Goal: Find specific page/section: Find specific page/section

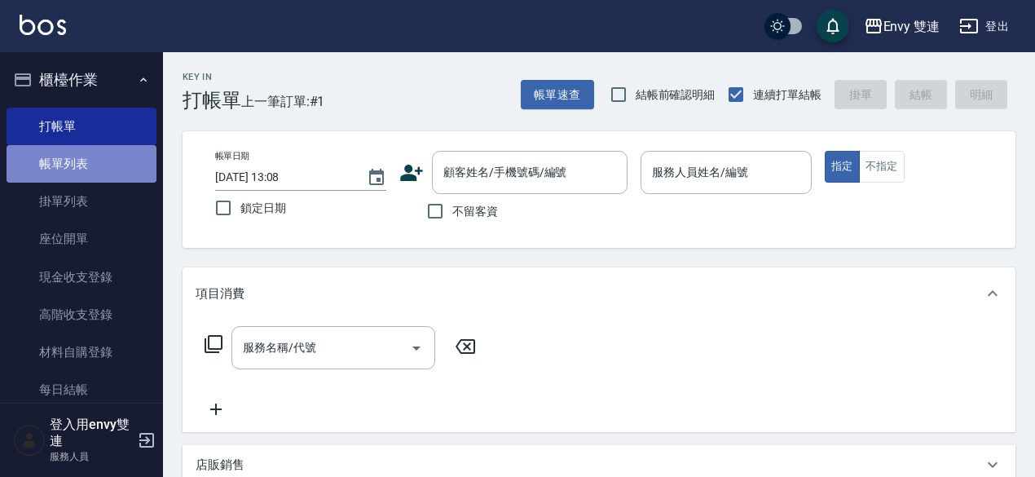
click at [95, 156] on link "帳單列表" at bounding box center [82, 163] width 150 height 37
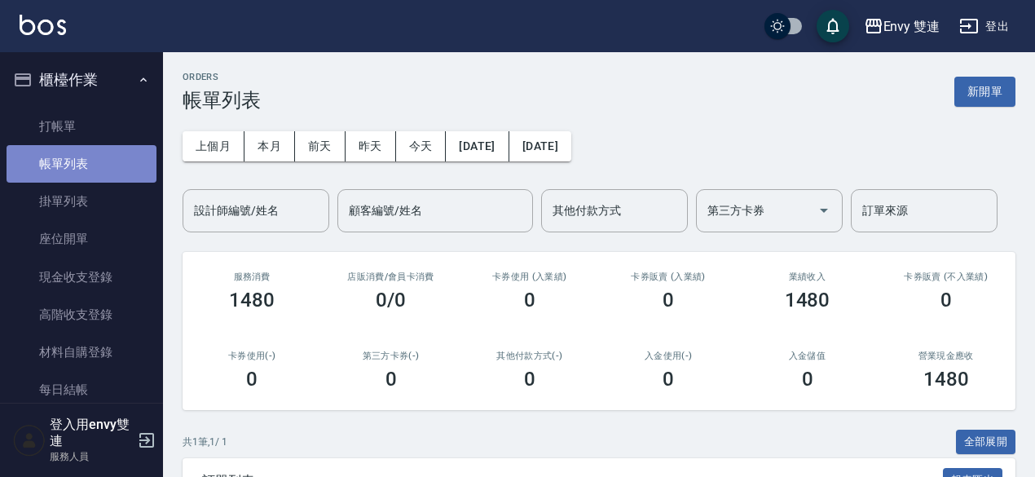
click at [81, 162] on link "帳單列表" at bounding box center [82, 163] width 150 height 37
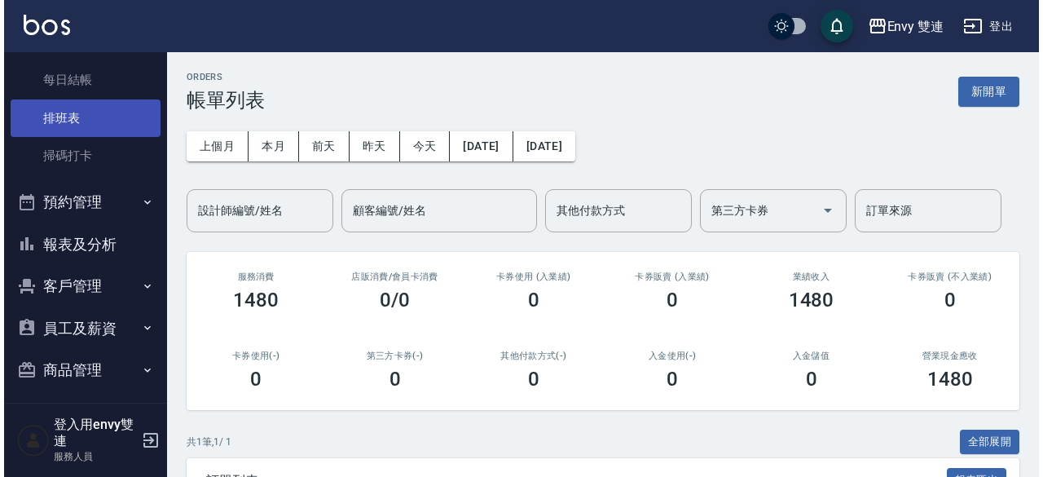
scroll to position [359, 0]
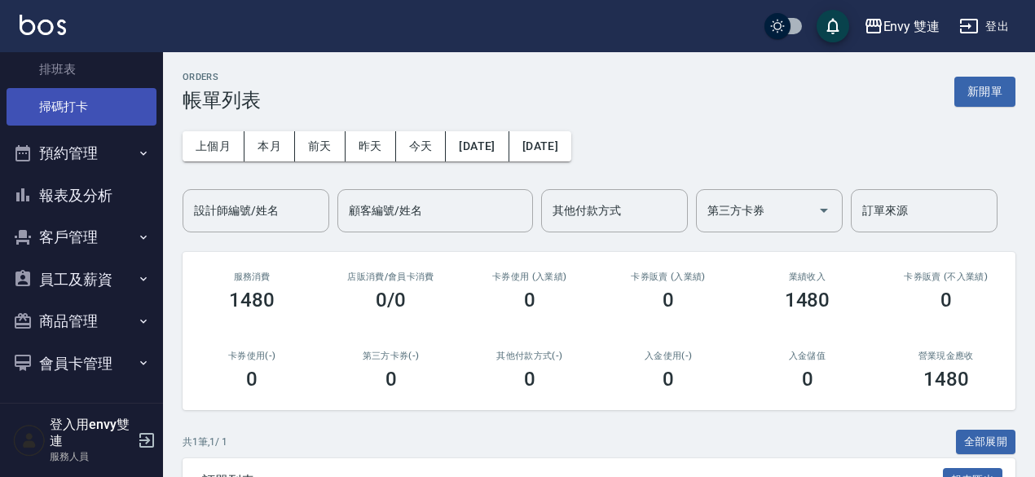
click at [103, 93] on link "掃碼打卡" at bounding box center [82, 106] width 150 height 37
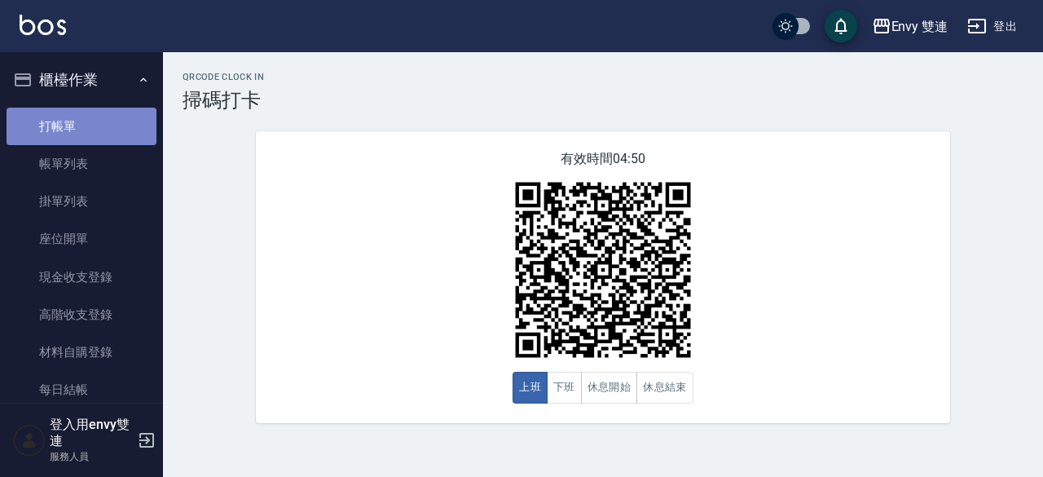
click at [81, 126] on link "打帳單" at bounding box center [82, 126] width 150 height 37
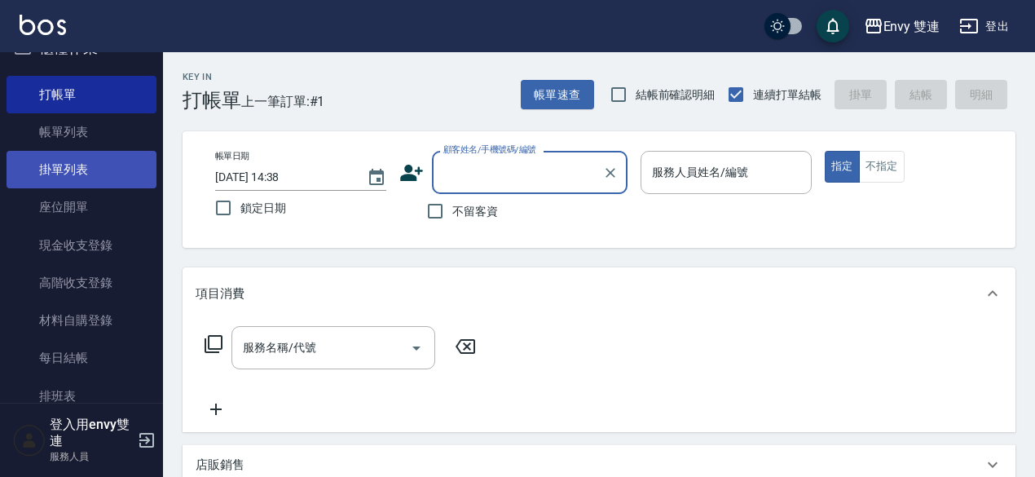
scroll to position [33, 0]
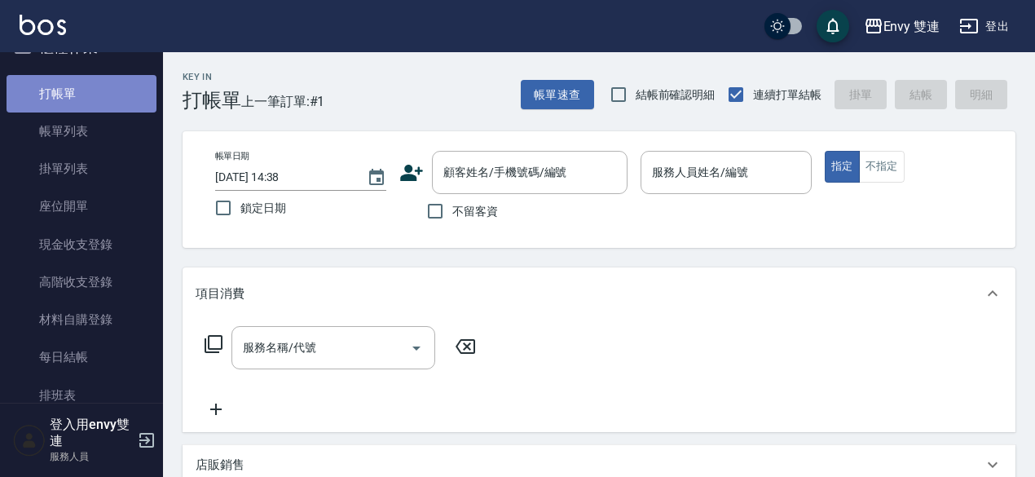
click at [116, 95] on link "打帳單" at bounding box center [82, 93] width 150 height 37
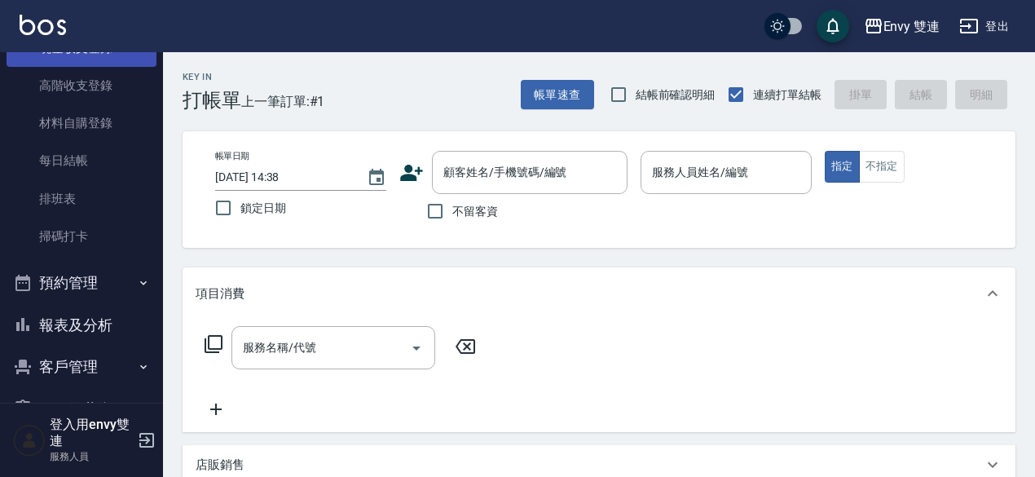
scroll to position [233, 0]
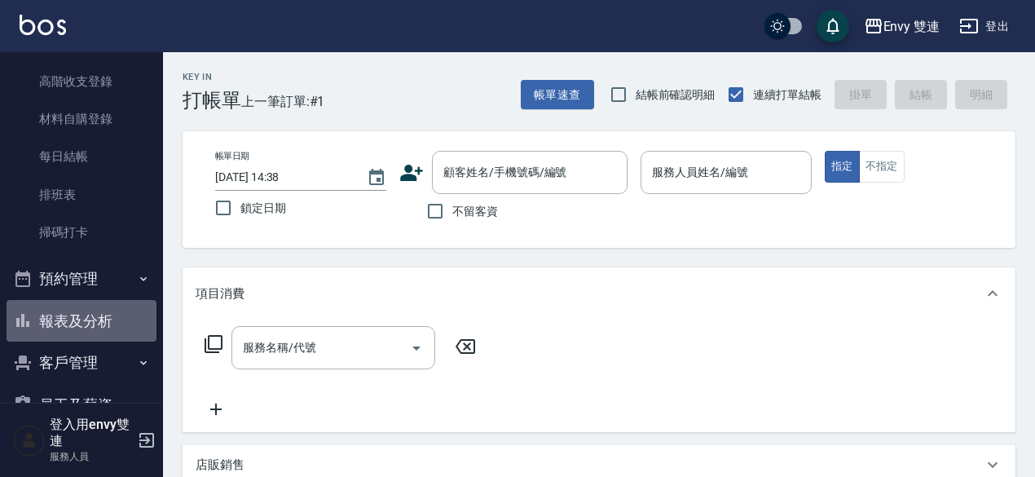
click at [106, 305] on button "報表及分析" at bounding box center [82, 321] width 150 height 42
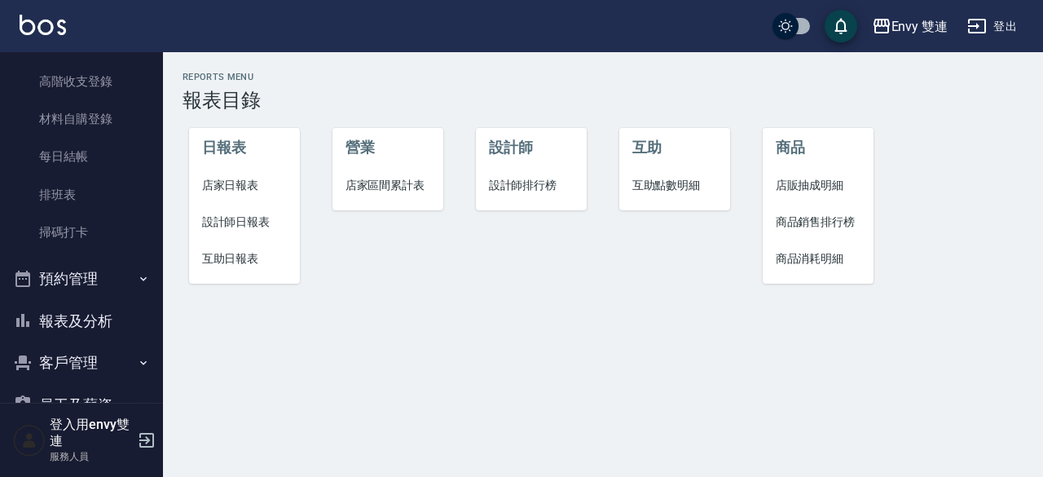
click at [247, 219] on span "設計師日報表" at bounding box center [245, 221] width 86 height 17
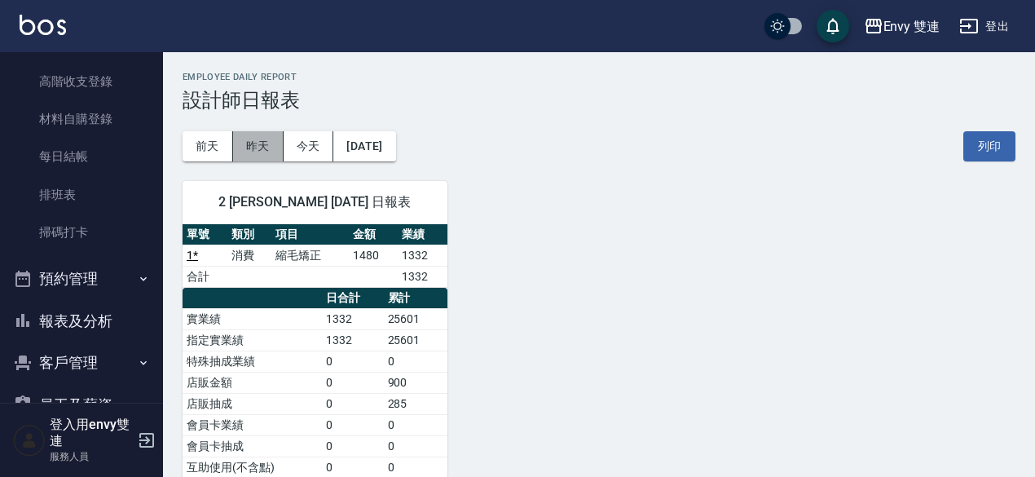
click at [272, 142] on button "昨天" at bounding box center [258, 146] width 51 height 30
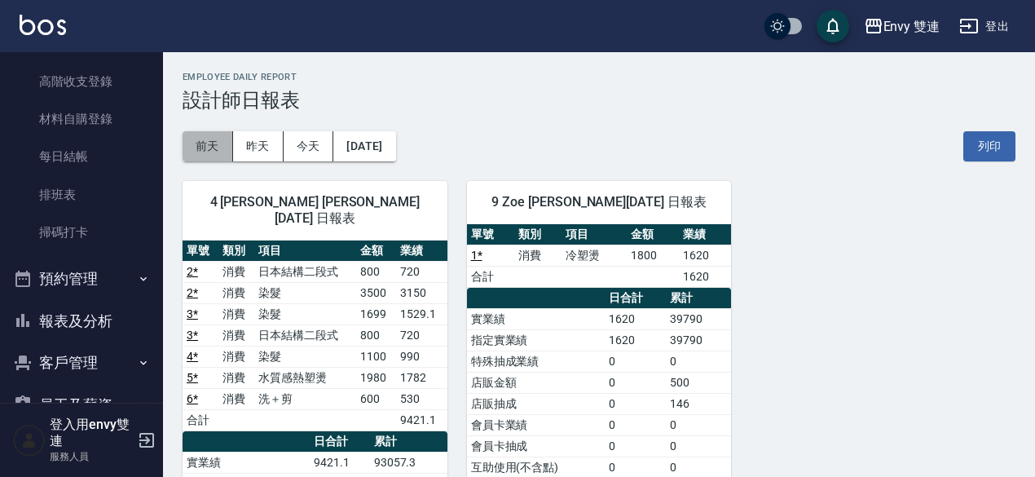
click at [187, 146] on button "前天" at bounding box center [208, 146] width 51 height 30
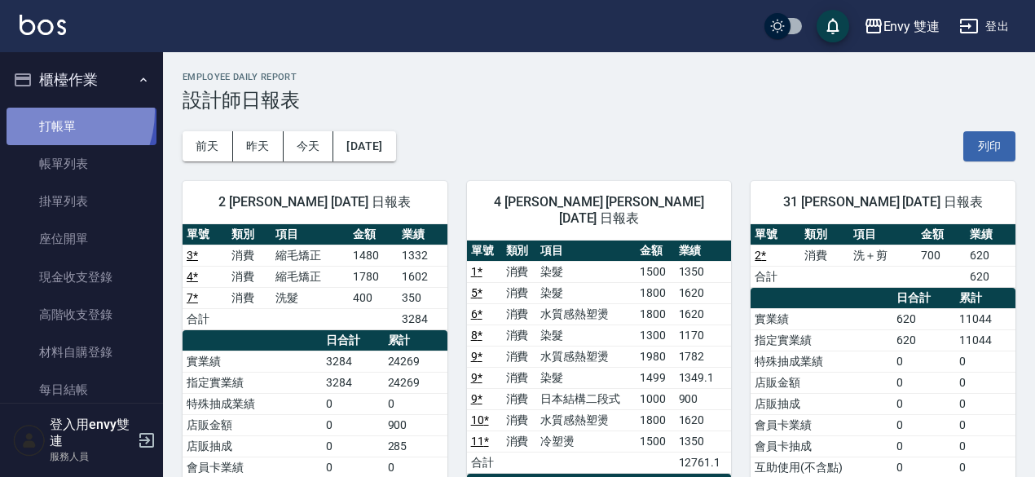
click at [49, 112] on link "打帳單" at bounding box center [82, 126] width 150 height 37
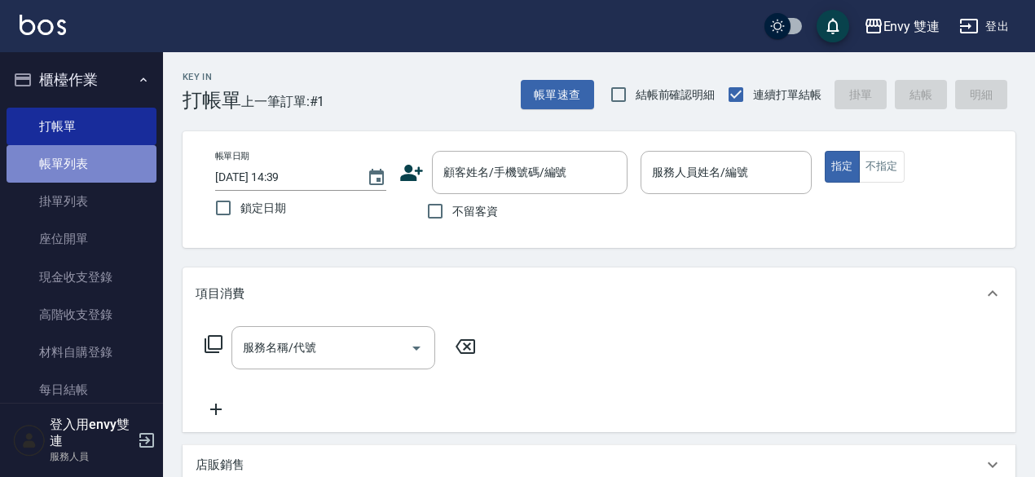
click at [94, 147] on link "帳單列表" at bounding box center [82, 163] width 150 height 37
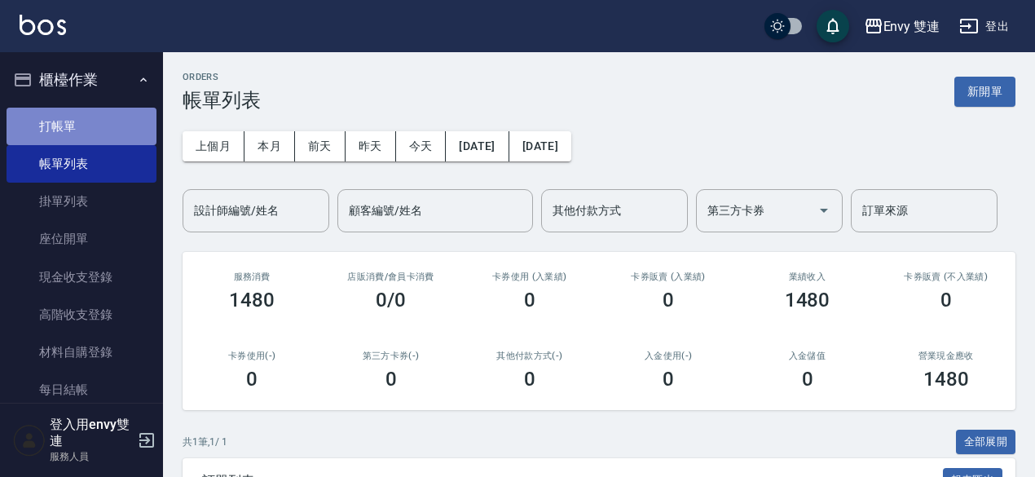
click at [115, 114] on link "打帳單" at bounding box center [82, 126] width 150 height 37
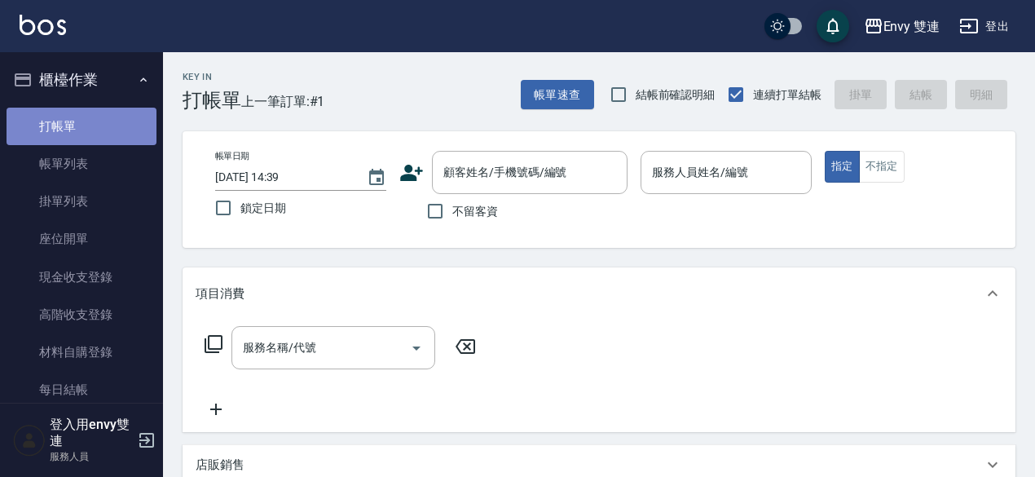
click at [106, 134] on link "打帳單" at bounding box center [82, 126] width 150 height 37
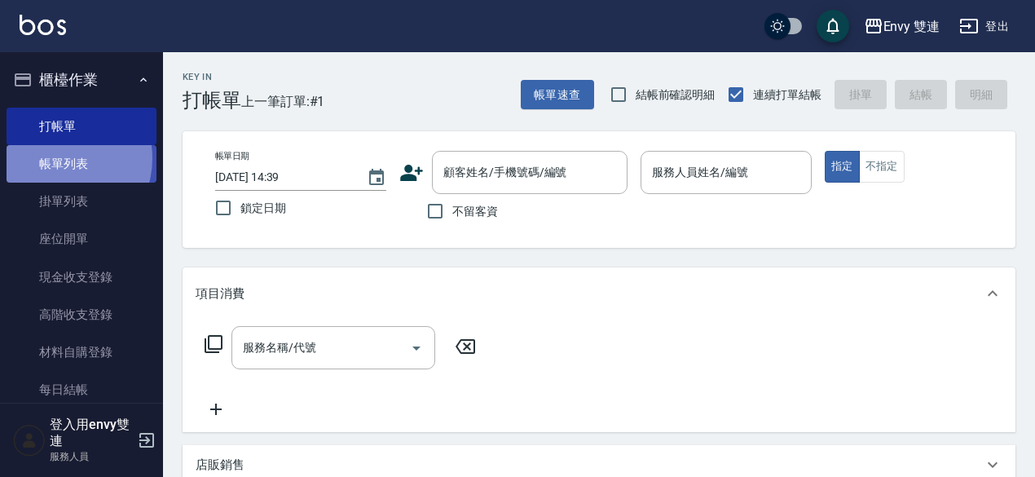
click at [55, 158] on link "帳單列表" at bounding box center [82, 163] width 150 height 37
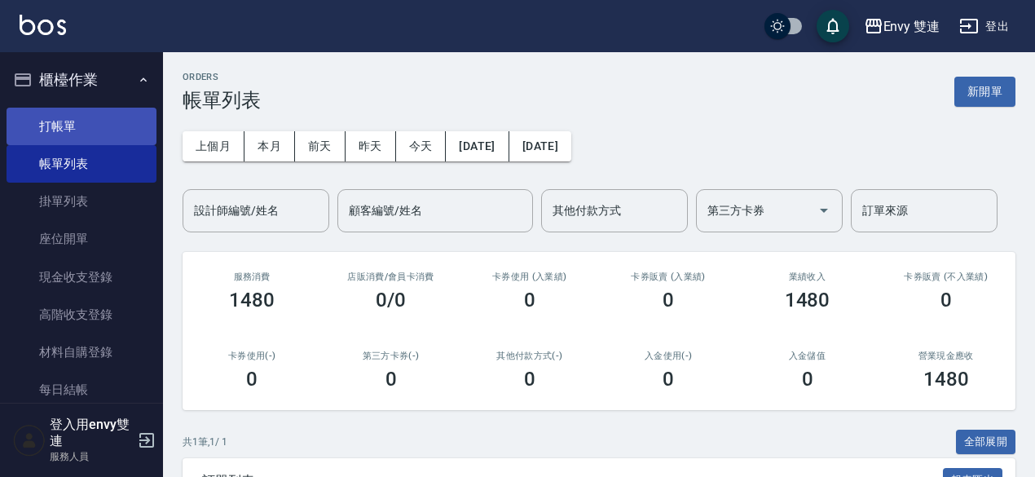
drag, startPoint x: 124, startPoint y: 105, endPoint x: 113, endPoint y: 117, distance: 16.2
click at [113, 117] on ul "打帳單 帳單列表 掛單列表 座位開單 現金收支登錄 高階收支登錄 材料自購登錄 每日結帳 排班表 掃碼打卡" at bounding box center [82, 296] width 150 height 390
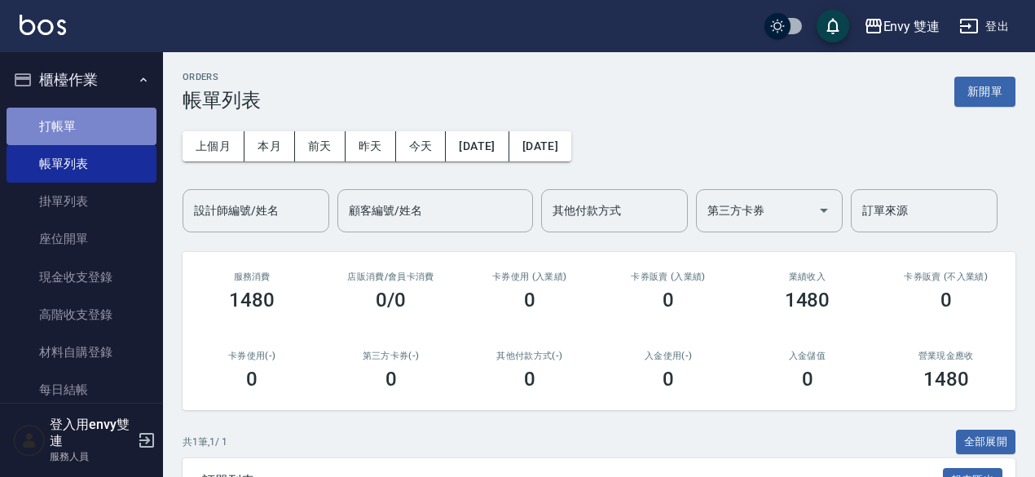
click at [113, 117] on link "打帳單" at bounding box center [82, 126] width 150 height 37
